Goal: Book appointment/travel/reservation

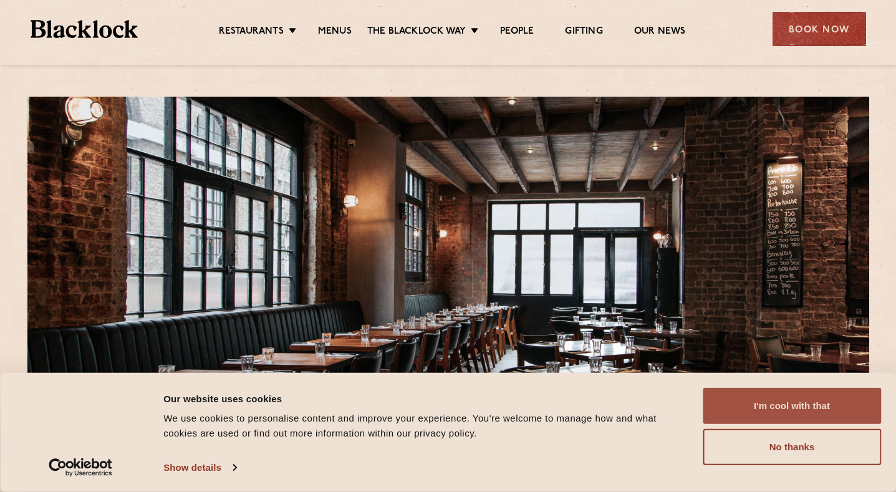
scroll to position [62, 0]
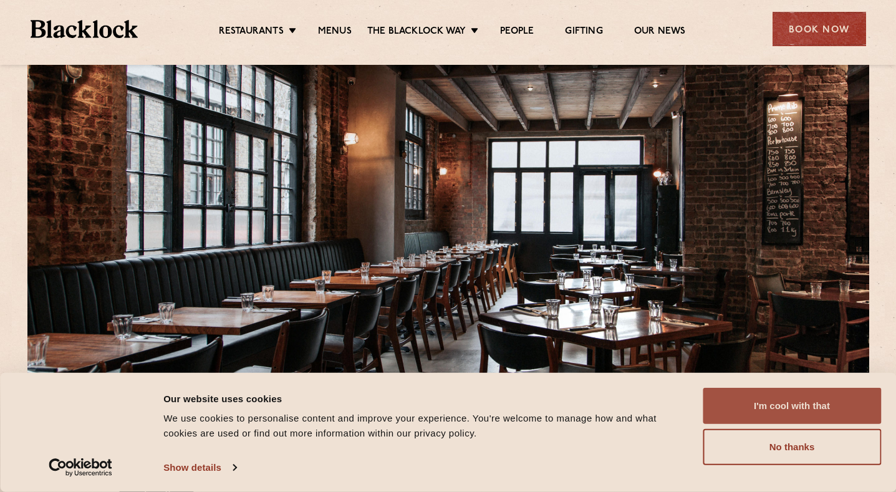
click at [823, 405] on button "I'm cool with that" at bounding box center [791, 406] width 178 height 36
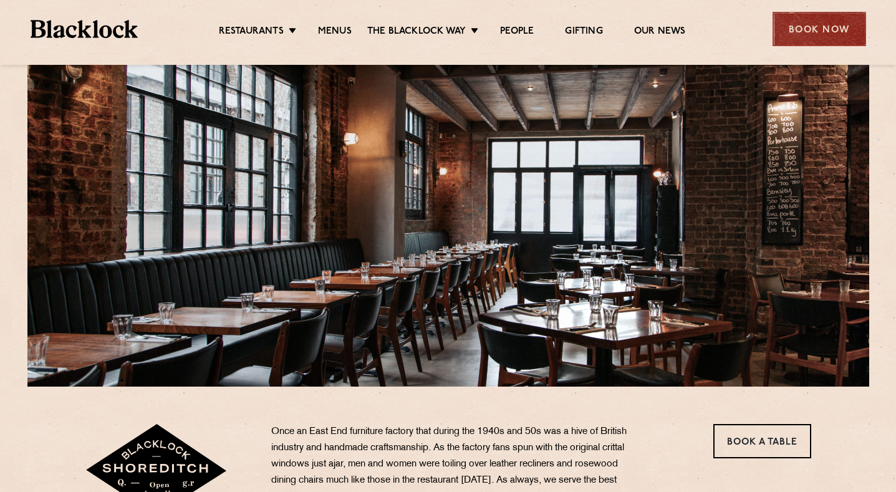
click at [820, 33] on div "Book Now" at bounding box center [818, 29] width 93 height 34
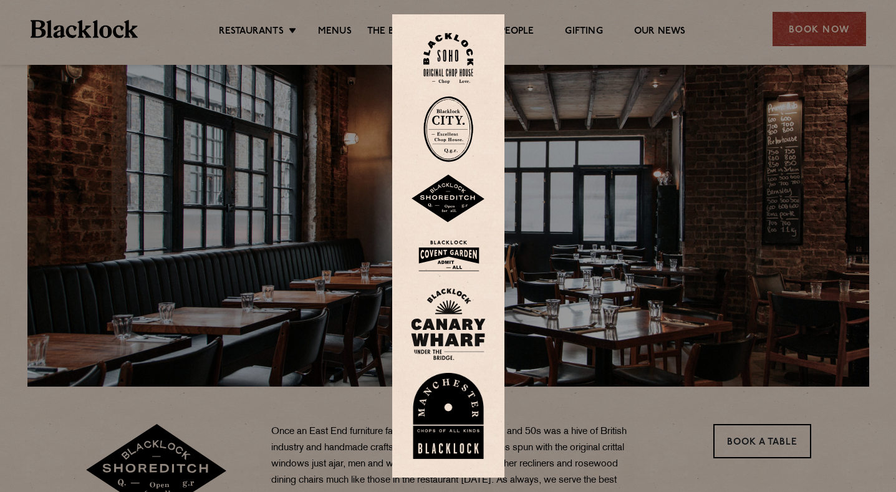
click at [456, 200] on img at bounding box center [448, 199] width 75 height 49
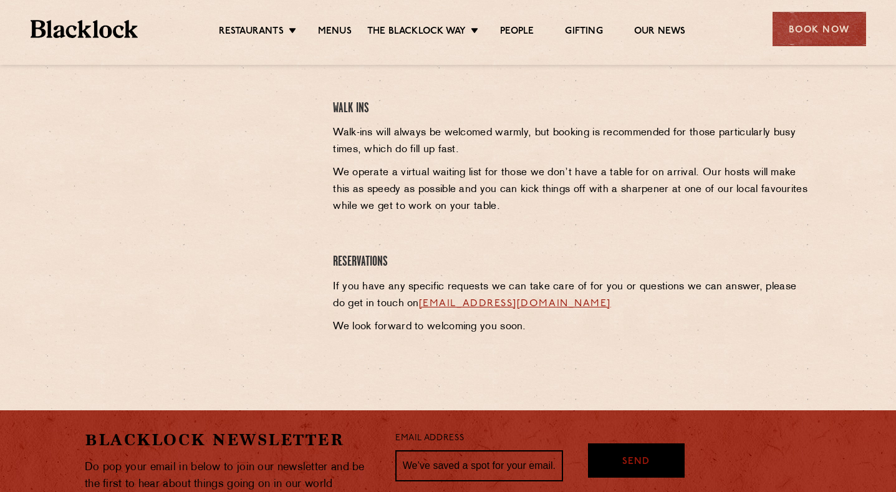
scroll to position [374, 0]
